Goal: Task Accomplishment & Management: Manage account settings

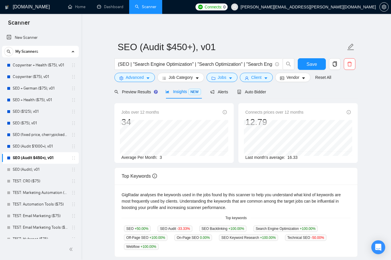
click at [376, 173] on main "SEO (Audit $450+), v01 (SEO | "Search Engine Optimization" | "Search Optimizati…" at bounding box center [235, 197] width 291 height 349
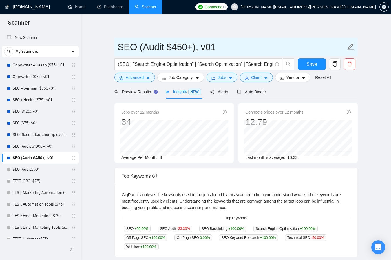
click at [350, 45] on icon "edit" at bounding box center [351, 47] width 8 height 8
click at [191, 46] on input "SEO (Audit $450+), v01" at bounding box center [231, 47] width 228 height 14
type input "SEO (Audit $450-999), v01"
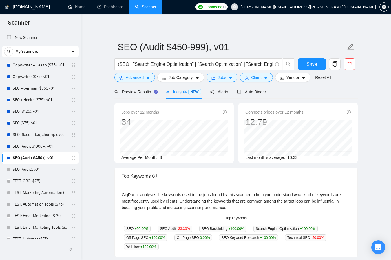
click at [370, 90] on main "SEO (Audit $450-999), v01 (SEO | "Search Engine Optimization" | "Search Optimiz…" at bounding box center [235, 197] width 291 height 349
click at [308, 65] on span "Save" at bounding box center [311, 63] width 10 height 7
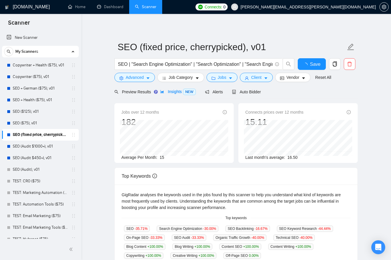
scroll to position [5, 0]
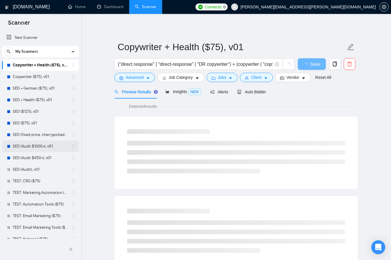
click at [41, 147] on link "SEO (Audit $1000+), v01" at bounding box center [40, 146] width 55 height 12
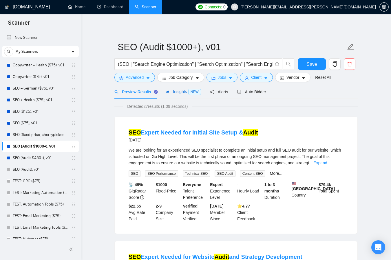
click at [181, 92] on span "Insights NEW" at bounding box center [182, 91] width 35 height 5
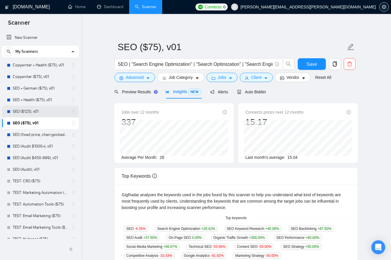
click at [26, 111] on link "SEO ($125), v01" at bounding box center [40, 112] width 55 height 12
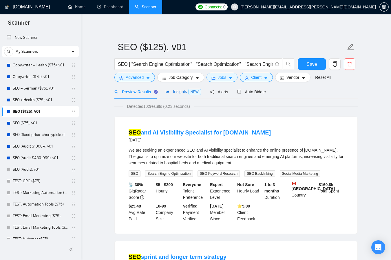
click at [184, 91] on span "Insights NEW" at bounding box center [182, 91] width 35 height 5
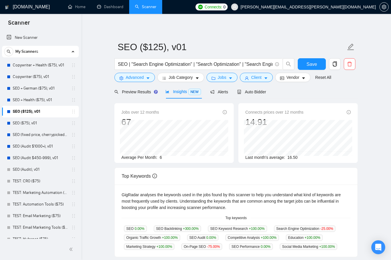
click at [376, 57] on main "SEO ($125), v01 SEO | "Search Engine Optimization" | "Search Optimization" | "S…" at bounding box center [235, 197] width 291 height 349
